Goal: Complete application form

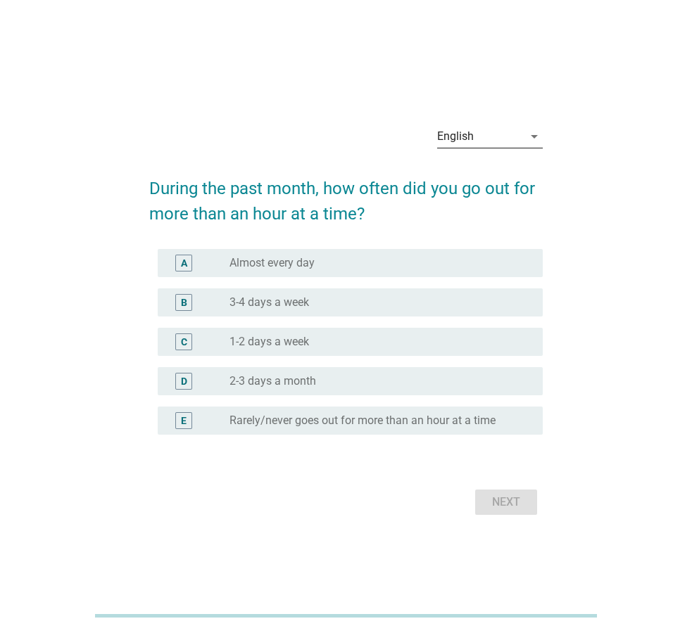
click at [538, 137] on icon "arrow_drop_down" at bounding box center [534, 136] width 17 height 17
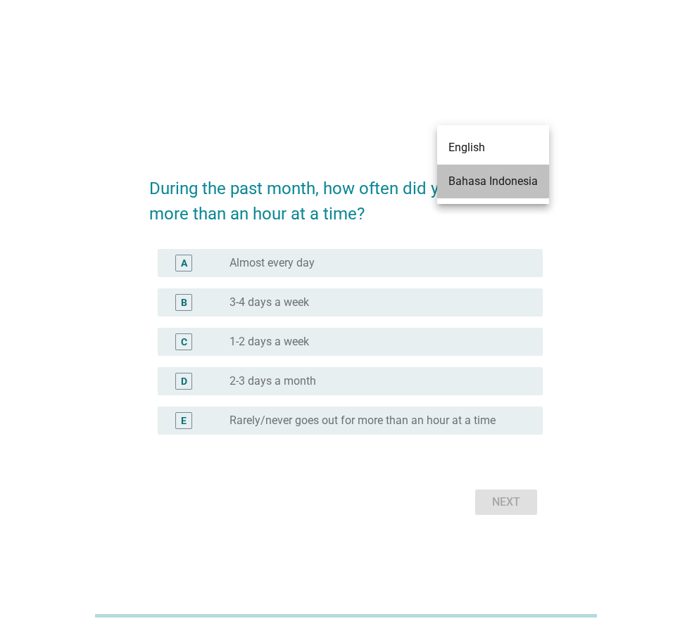
click at [470, 181] on div "Bahasa Indonesia" at bounding box center [492, 181] width 89 height 17
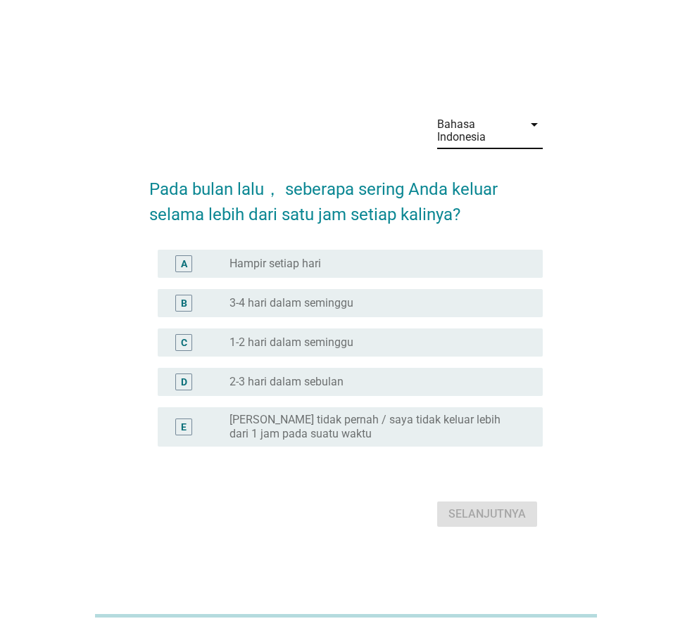
click at [293, 268] on label "Hampir setiap hari" at bounding box center [274, 264] width 91 height 14
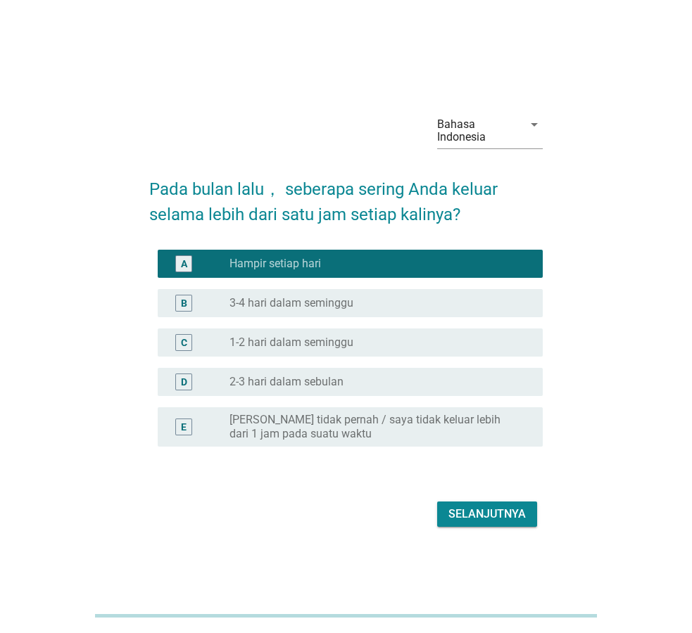
click at [453, 503] on button "Selanjutnya" at bounding box center [487, 514] width 100 height 25
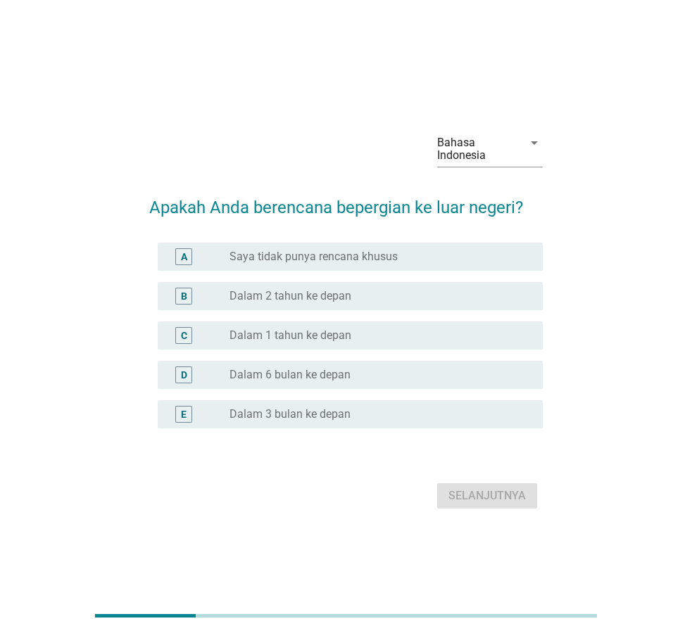
click at [298, 296] on label "Dalam 2 tahun ke depan" at bounding box center [290, 296] width 122 height 14
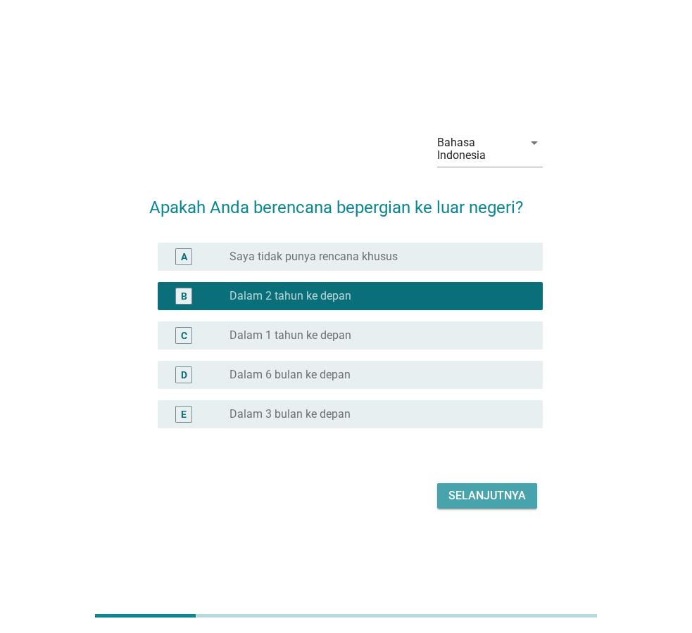
click at [486, 496] on div "Selanjutnya" at bounding box center [486, 496] width 77 height 17
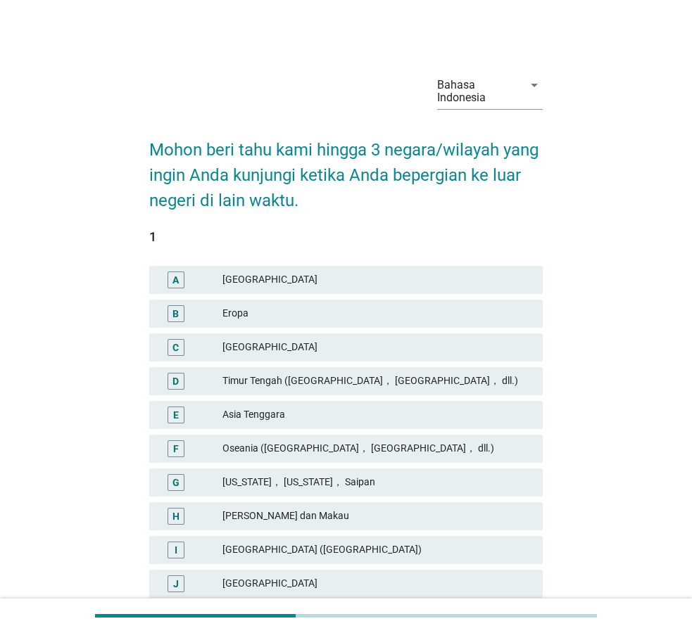
scroll to position [144, 0]
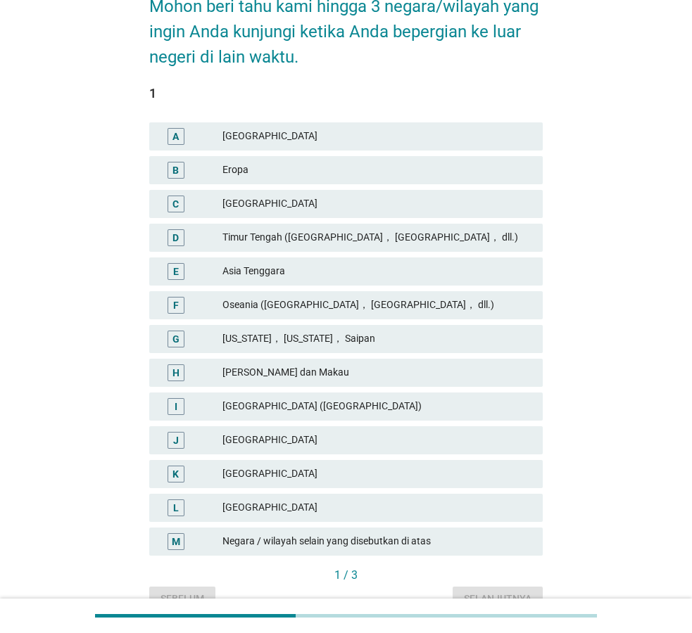
click at [308, 234] on div "Timur Tengah ([GEOGRAPHIC_DATA]， [GEOGRAPHIC_DATA]， dll.)" at bounding box center [376, 237] width 309 height 17
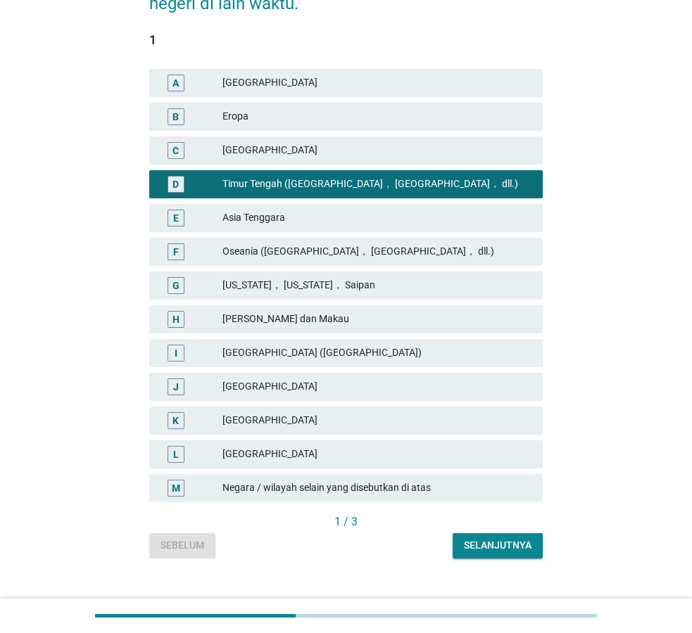
scroll to position [215, 0]
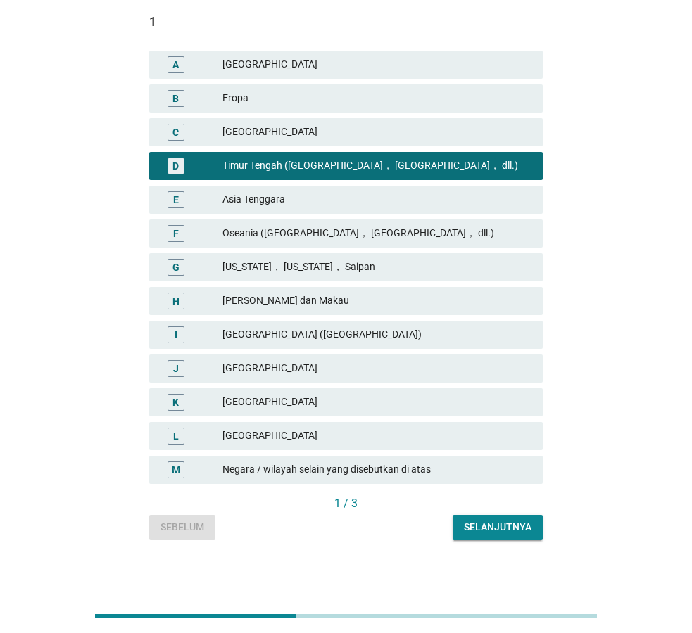
click at [387, 467] on div "Negara / wilayah selain yang disebutkan di atas" at bounding box center [376, 470] width 309 height 17
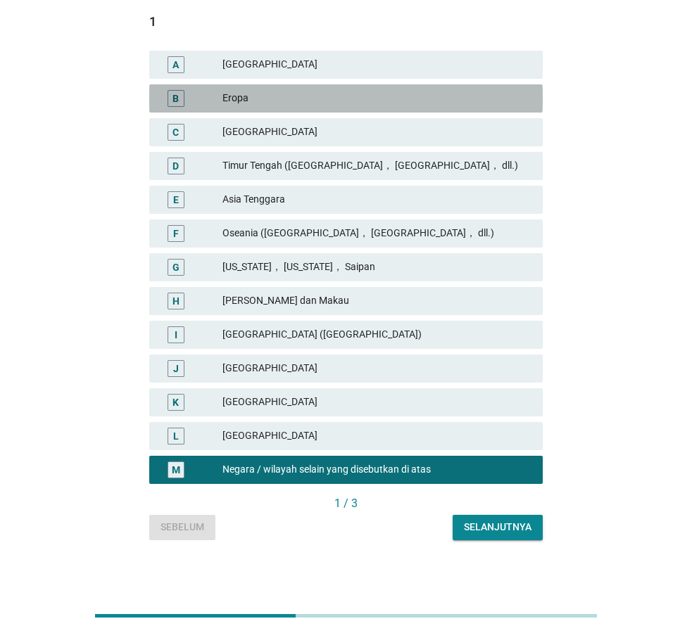
click at [270, 95] on div "Eropa" at bounding box center [376, 98] width 309 height 17
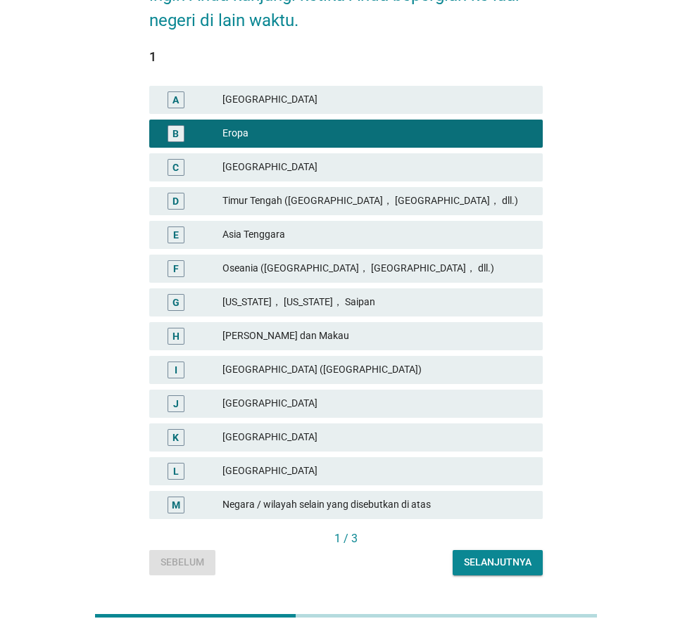
scroll to position [72, 0]
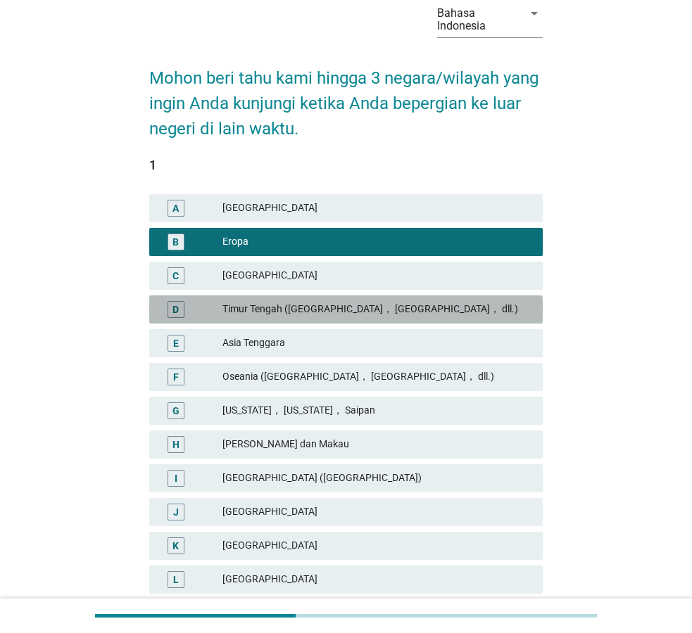
click at [284, 312] on div "Timur Tengah ([GEOGRAPHIC_DATA]， [GEOGRAPHIC_DATA]， dll.)" at bounding box center [376, 309] width 309 height 17
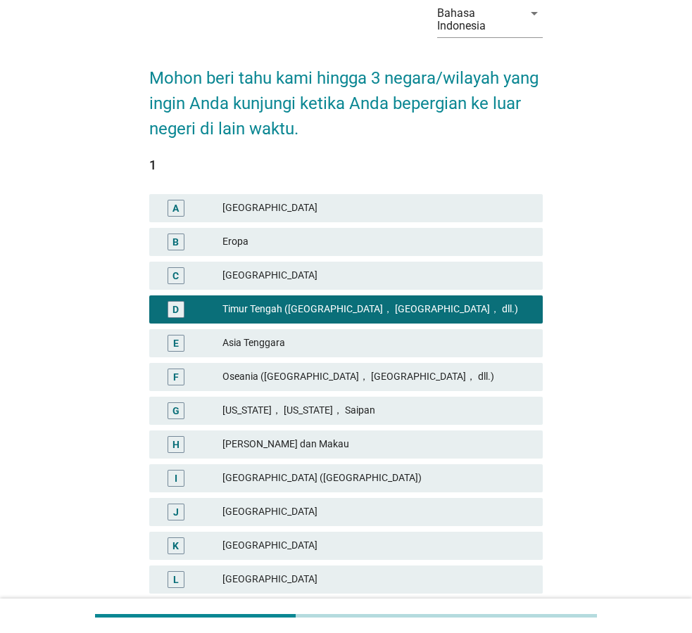
click at [262, 243] on div "Eropa" at bounding box center [376, 242] width 309 height 17
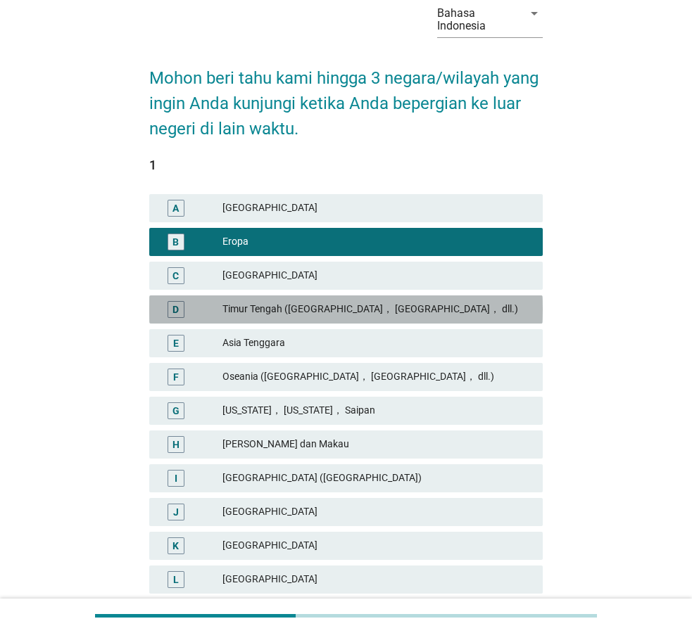
click at [268, 301] on div "Timur Tengah ([GEOGRAPHIC_DATA]， [GEOGRAPHIC_DATA]， dll.)" at bounding box center [376, 309] width 309 height 17
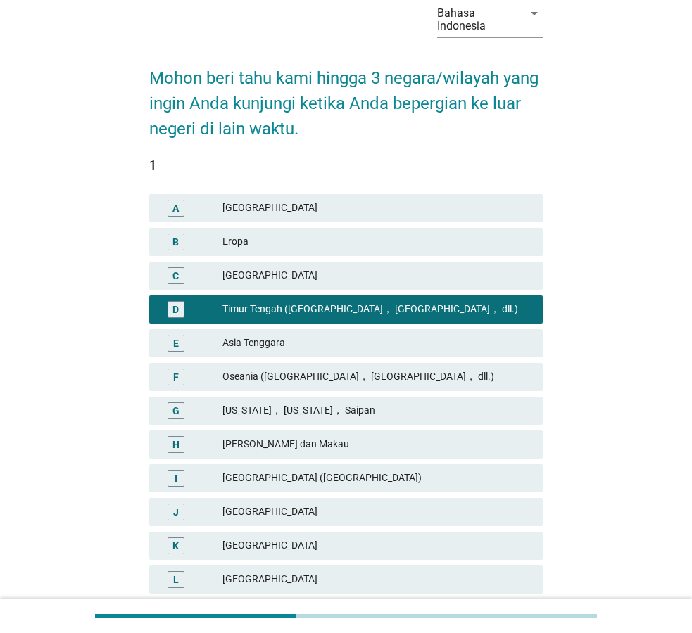
click at [251, 336] on div "Asia Tenggara" at bounding box center [376, 343] width 309 height 17
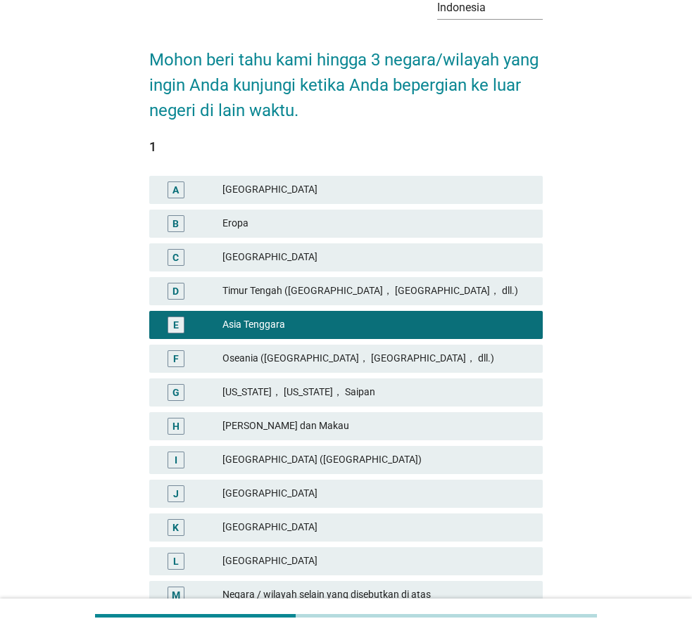
scroll to position [219, 0]
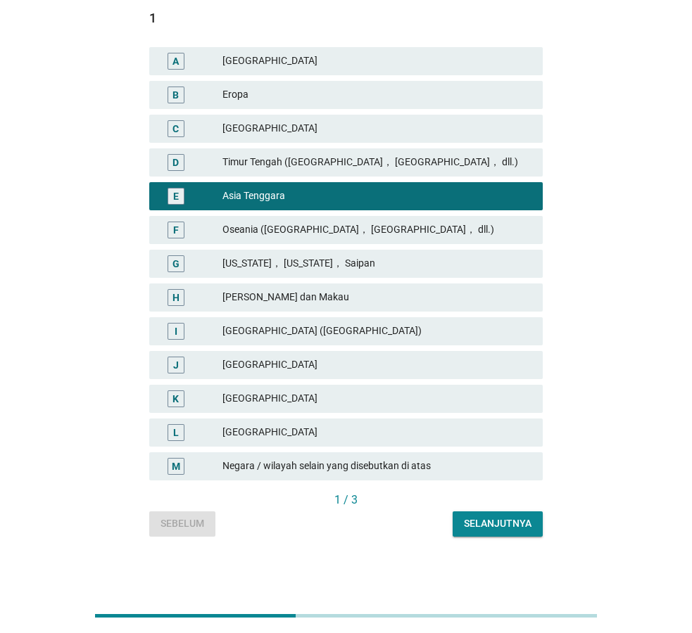
click at [487, 517] on div "Selanjutnya" at bounding box center [498, 524] width 68 height 15
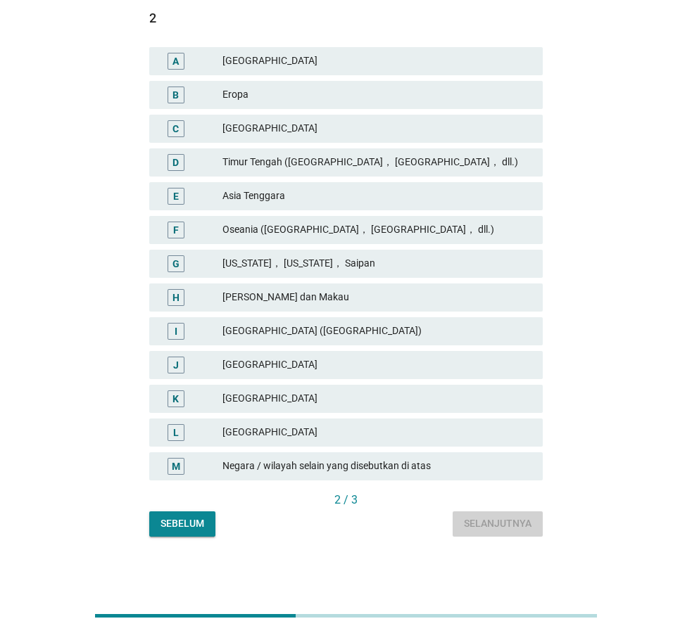
scroll to position [0, 0]
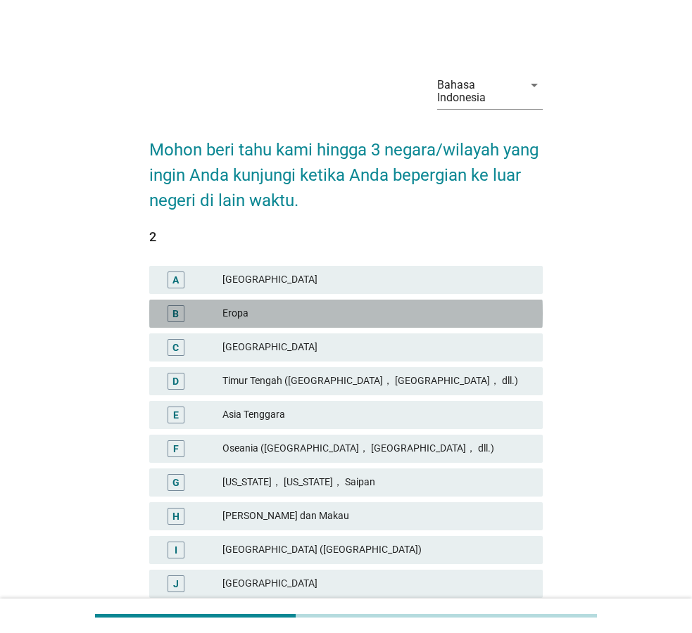
click at [286, 311] on div "Eropa" at bounding box center [376, 313] width 309 height 17
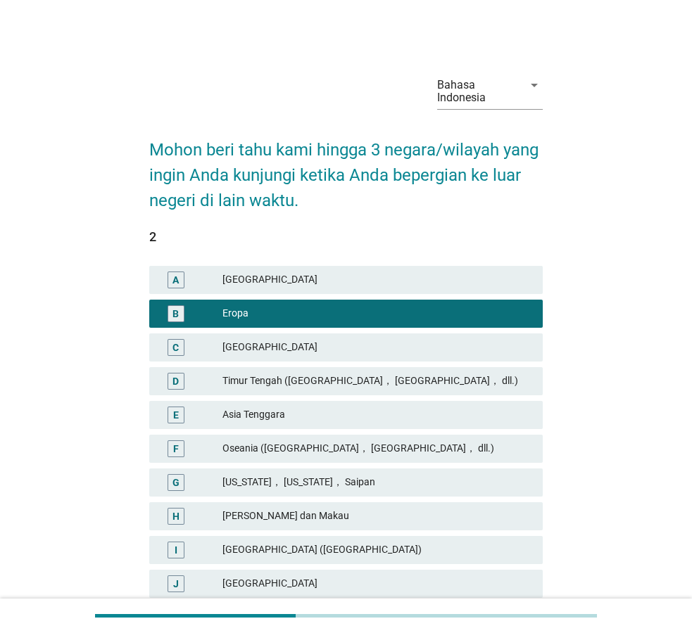
click at [284, 415] on div "Asia Tenggara" at bounding box center [376, 415] width 309 height 17
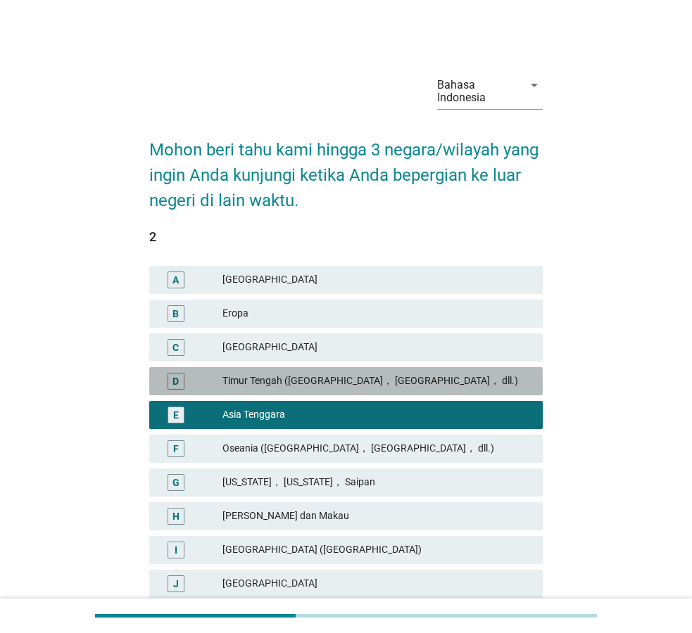
click at [273, 387] on div "Timur Tengah ([GEOGRAPHIC_DATA]， [GEOGRAPHIC_DATA]， dll.)" at bounding box center [376, 381] width 309 height 17
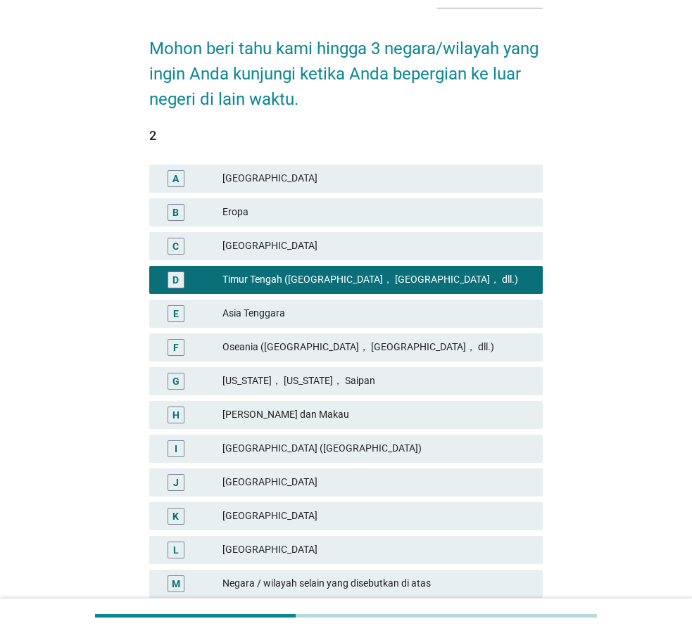
scroll to position [215, 0]
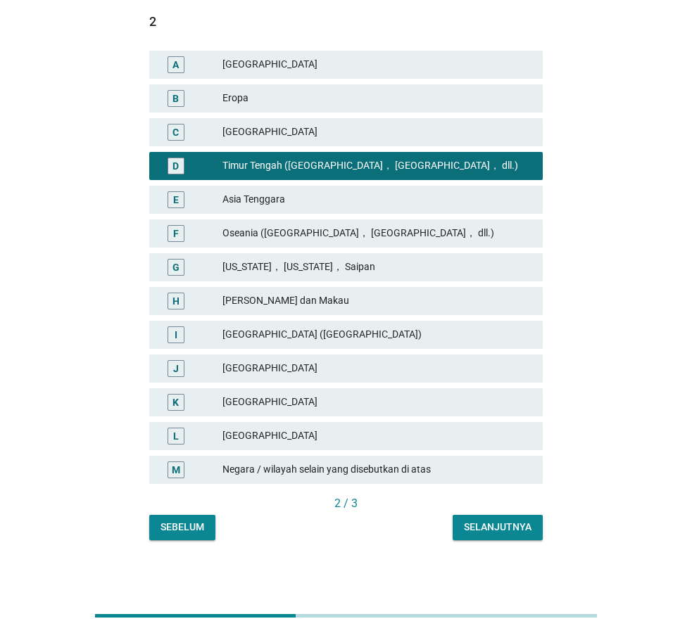
click at [506, 524] on div "Selanjutnya" at bounding box center [498, 527] width 68 height 15
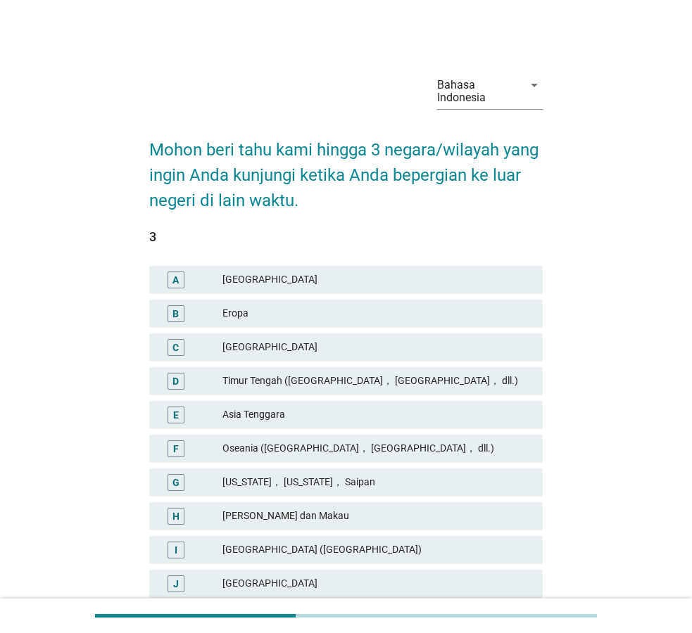
scroll to position [72, 0]
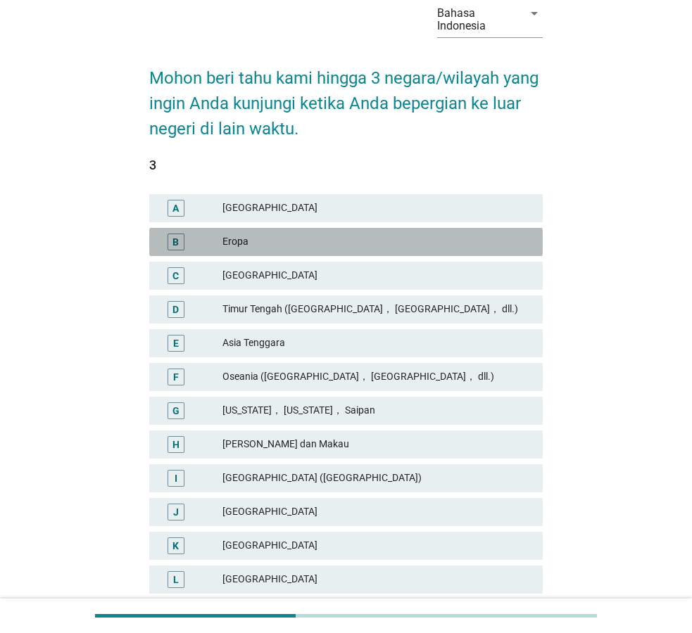
click at [235, 241] on div "Eropa" at bounding box center [376, 242] width 309 height 17
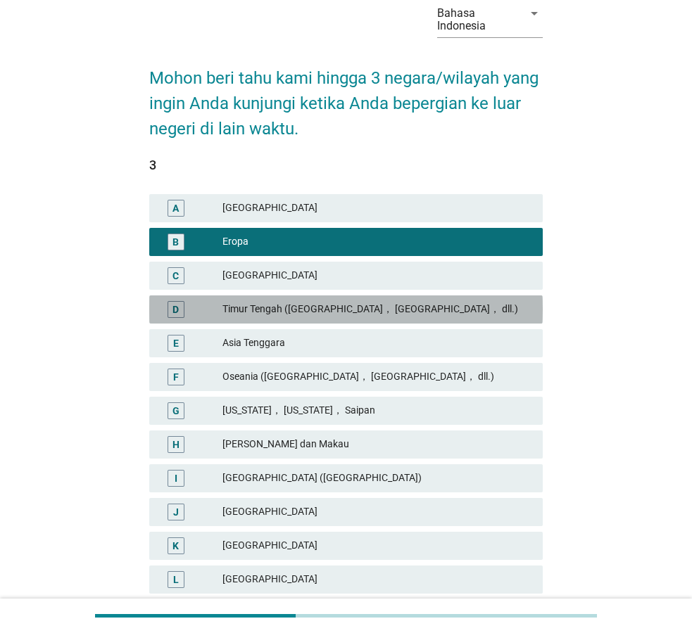
click at [263, 309] on div "Timur Tengah ([GEOGRAPHIC_DATA]， [GEOGRAPHIC_DATA]， dll.)" at bounding box center [376, 309] width 309 height 17
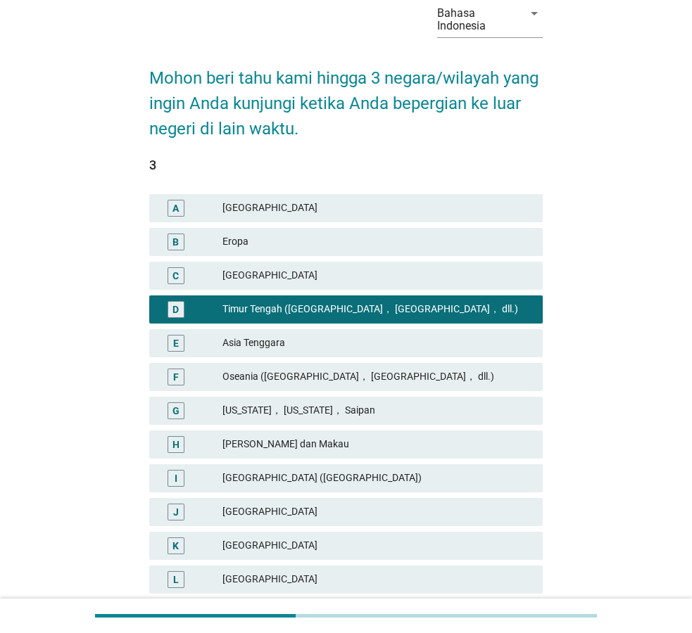
click at [266, 336] on div "Asia Tenggara" at bounding box center [376, 343] width 309 height 17
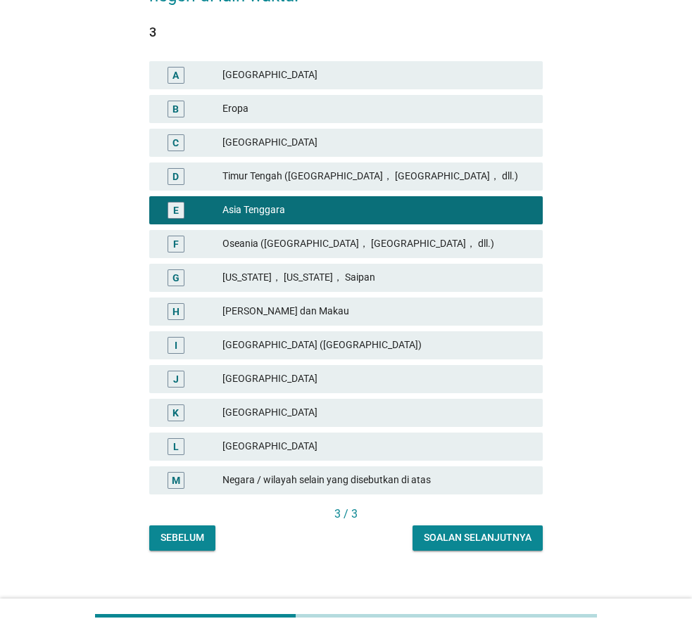
scroll to position [219, 0]
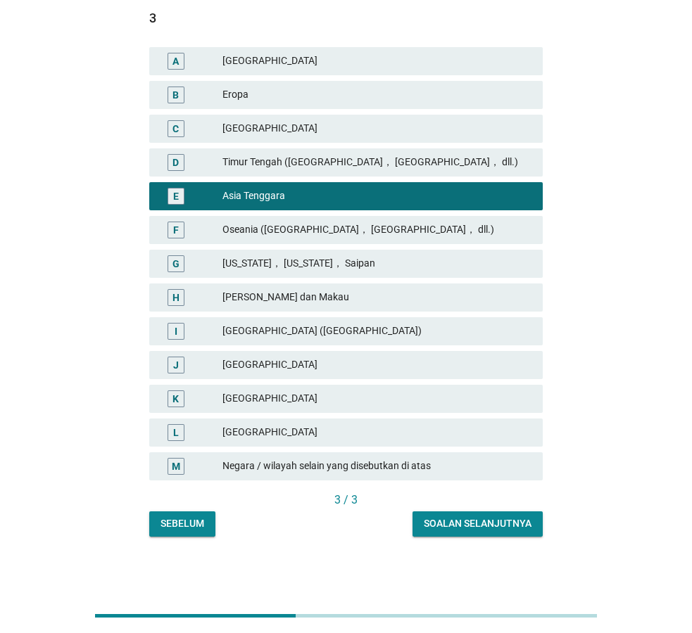
click at [476, 526] on div "Soalan selanjutnya" at bounding box center [478, 524] width 108 height 15
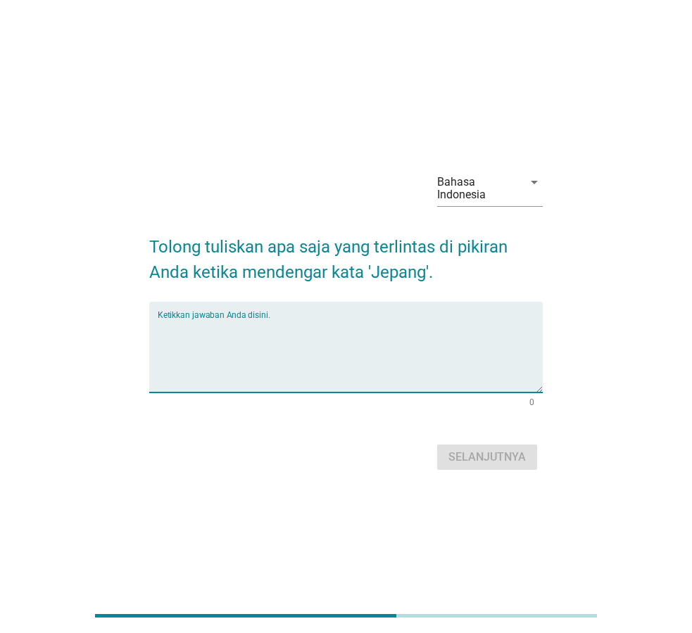
click at [266, 330] on textarea "Ketikkan jawaban Anda disini." at bounding box center [350, 356] width 385 height 74
type textarea "bersih dan disiplin"
click at [486, 460] on div "Selanjutnya" at bounding box center [486, 457] width 77 height 17
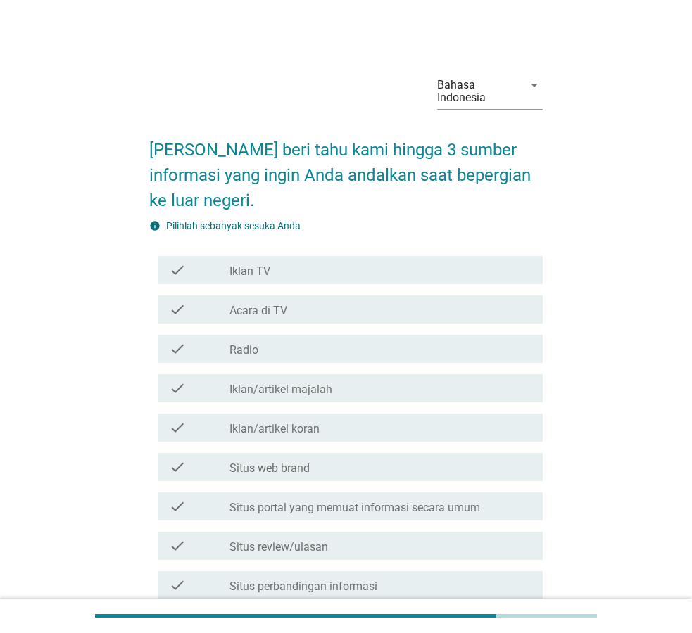
click at [331, 540] on div "check_box_outline_blank Situs review/ulasan" at bounding box center [380, 546] width 302 height 17
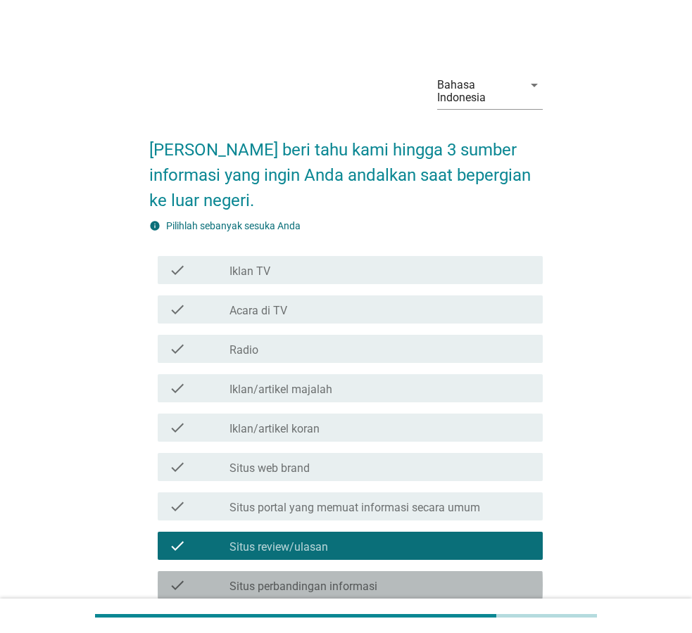
click at [350, 581] on label "Situs perbandingan informasi" at bounding box center [303, 587] width 148 height 14
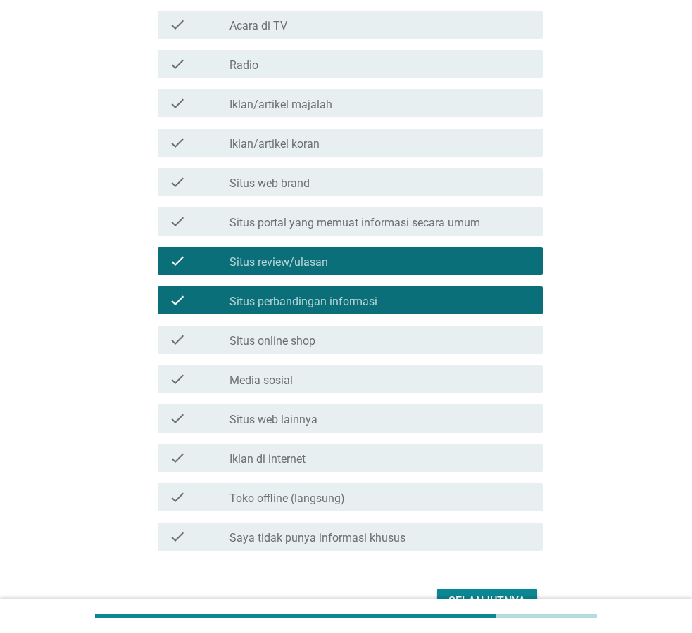
scroll to position [287, 0]
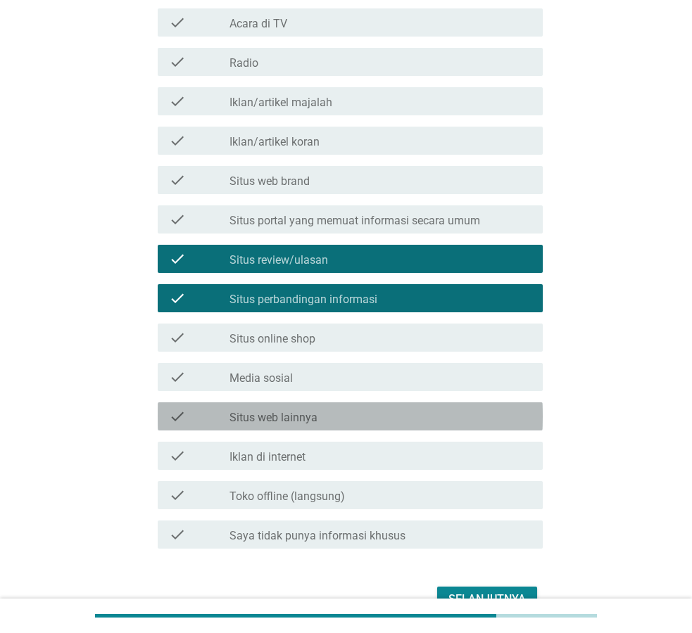
click at [301, 419] on label "Situs web lainnya" at bounding box center [273, 418] width 88 height 14
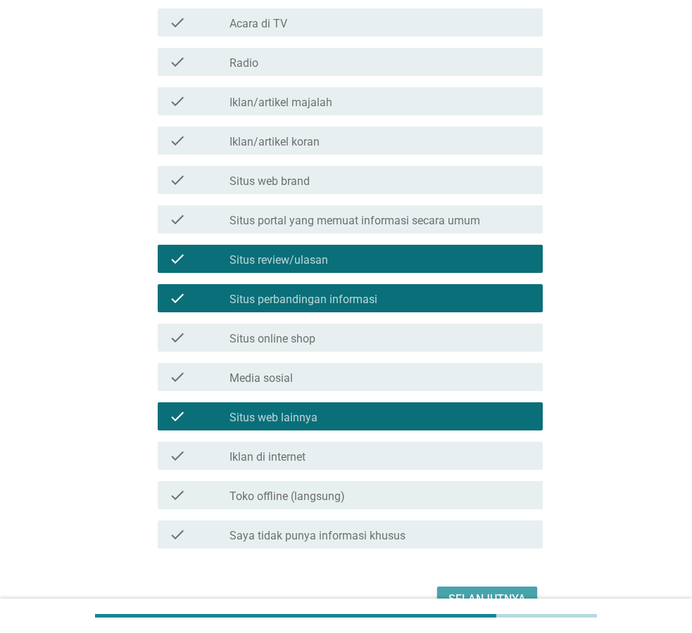
click at [474, 589] on button "Selanjutnya" at bounding box center [487, 599] width 100 height 25
